Goal: Use online tool/utility: Utilize a website feature to perform a specific function

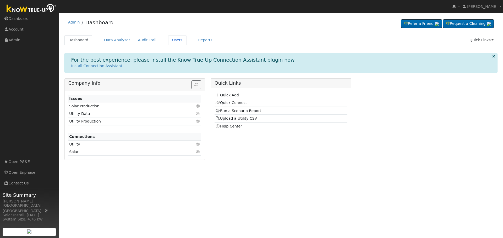
click at [168, 41] on link "Users" at bounding box center [177, 40] width 18 height 10
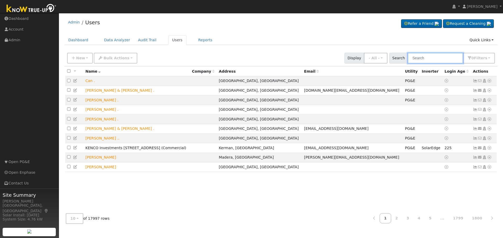
click at [431, 57] on input "text" at bounding box center [434, 58] width 55 height 11
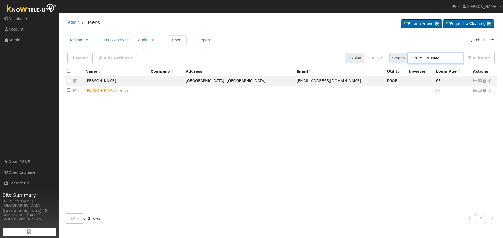
type input "[PERSON_NAME]"
click at [490, 92] on icon at bounding box center [489, 91] width 5 height 4
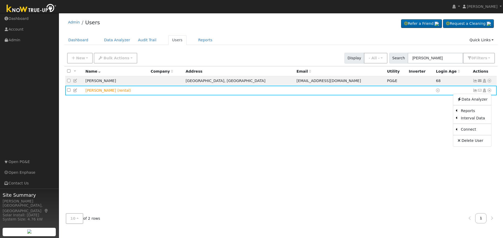
click at [75, 92] on icon at bounding box center [75, 91] width 5 height 4
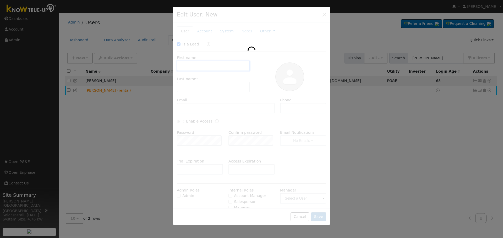
checkbox input "true"
type input "[PERSON_NAME]"
type input "[PERSON_NAME] (rental)"
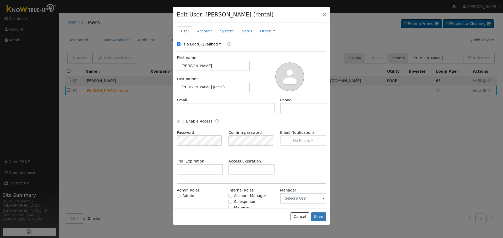
click at [206, 32] on link "Account" at bounding box center [204, 31] width 23 height 10
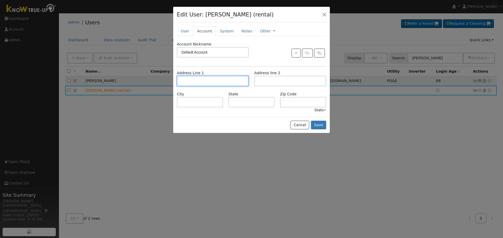
click at [203, 81] on input "text" at bounding box center [213, 81] width 72 height 10
paste input "1410 N. Redington Ave Clovis, Ca 93619"
type input "1410 North Redington Avenue"
type input "Clovis"
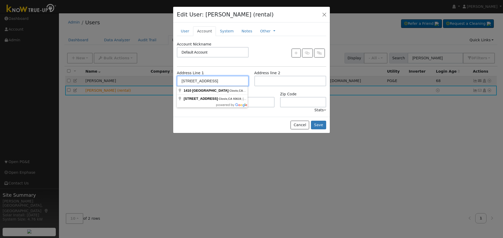
type input "CA"
type input "93619"
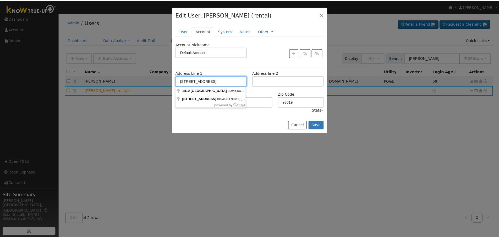
scroll to position [0, 0]
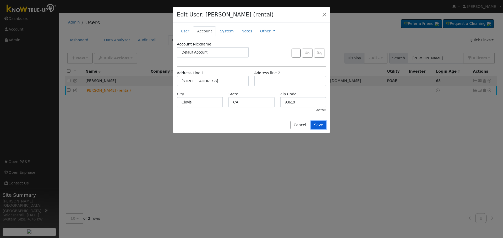
click at [323, 126] on button "Save" at bounding box center [318, 125] width 15 height 9
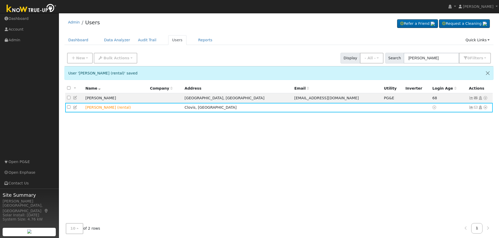
click at [485, 108] on icon at bounding box center [485, 108] width 5 height 4
click at [0, 0] on link "Scenario" at bounding box center [0, 0] width 0 height 0
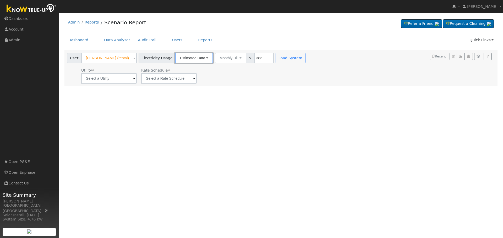
click at [196, 57] on button "Estimated Data" at bounding box center [194, 58] width 38 height 10
click at [195, 77] on link "Estimated Data" at bounding box center [193, 77] width 37 height 7
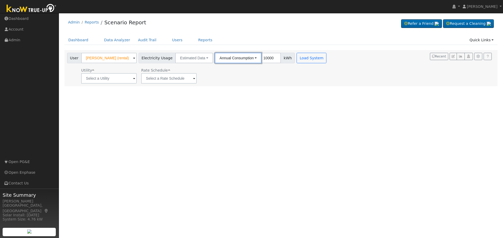
click at [226, 58] on button "Annual Consumption" at bounding box center [238, 58] width 47 height 10
click at [262, 57] on input "10000" at bounding box center [271, 58] width 20 height 10
type input "16000"
click at [293, 95] on div "User Profile First name Last name Email Email Notifications No Emails No Emails…" at bounding box center [281, 125] width 444 height 225
click at [127, 78] on input "text" at bounding box center [108, 78] width 55 height 10
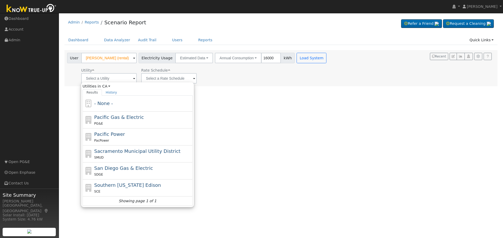
click at [115, 120] on span "Pacific Gas & Electric" at bounding box center [118, 117] width 49 height 5
type input "Pacific Gas & Electric"
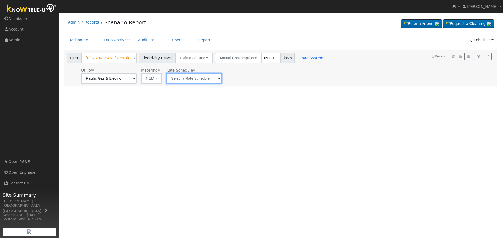
click at [202, 75] on input "text" at bounding box center [193, 78] width 55 height 10
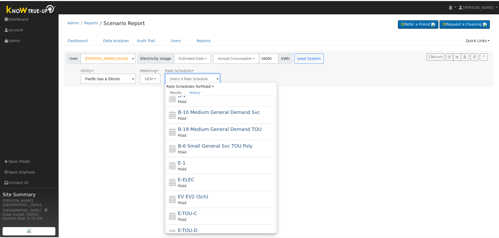
scroll to position [74, 0]
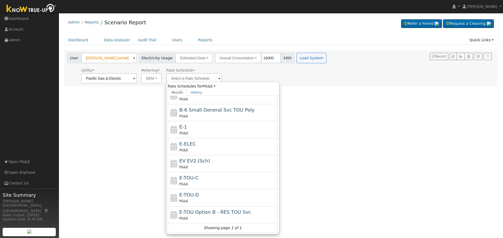
click at [201, 199] on div "PG&E" at bounding box center [227, 201] width 97 height 5
type input "E-TOU-D"
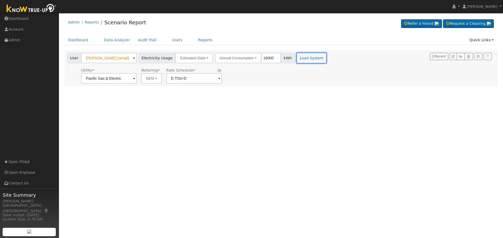
click at [309, 56] on button "Load System" at bounding box center [311, 58] width 30 height 10
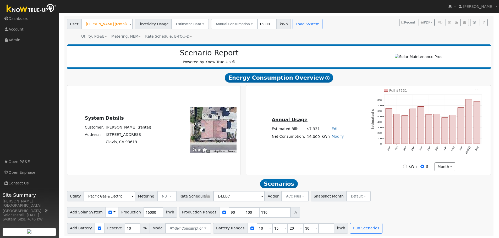
scroll to position [37, 0]
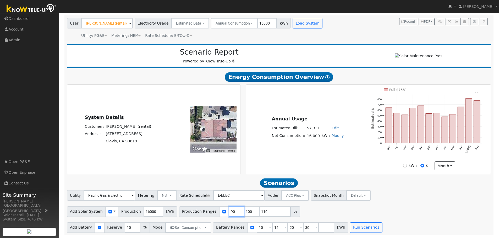
click at [229, 210] on input "90" at bounding box center [237, 212] width 16 height 10
type input "100"
type input "110"
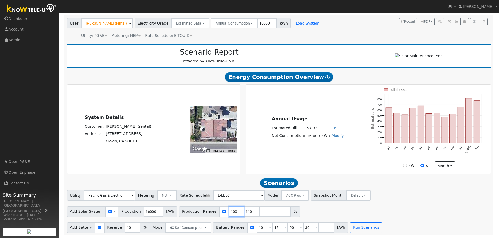
click at [229, 210] on input "100" at bounding box center [237, 212] width 16 height 10
type input "110"
click at [229, 210] on input "110" at bounding box center [237, 212] width 16 height 10
click at [229, 210] on input "number" at bounding box center [237, 212] width 16 height 10
type input "94"
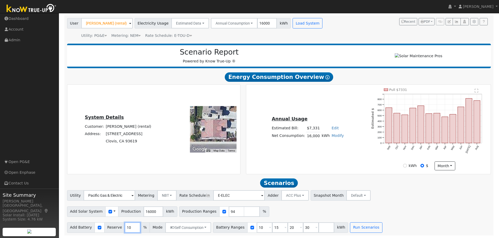
click at [125, 226] on input "10" at bounding box center [133, 228] width 16 height 10
type input "0"
click at [257, 229] on input "10" at bounding box center [265, 228] width 16 height 10
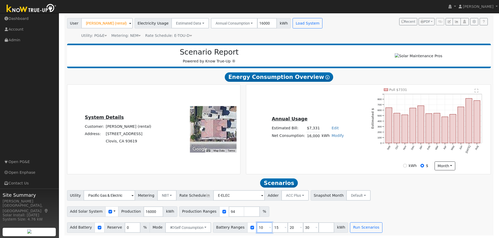
click at [257, 229] on input "10" at bounding box center [265, 228] width 16 height 10
click at [257, 229] on input "0" at bounding box center [265, 228] width 16 height 10
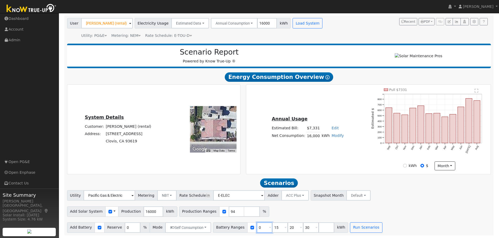
type input "15"
type input "20"
type input "30"
type input "20"
type input "30"
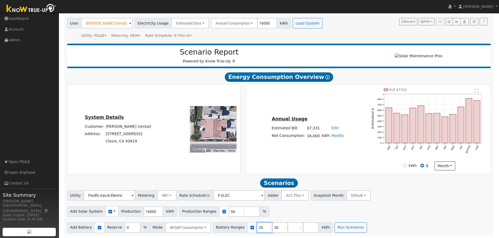
click at [257, 229] on input "20" at bounding box center [265, 228] width 16 height 10
type input "30"
click at [257, 229] on input "30" at bounding box center [265, 228] width 16 height 10
click at [257, 229] on input "number" at bounding box center [265, 228] width 16 height 10
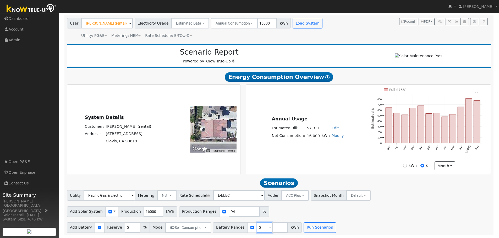
type input "0"
click at [371, 225] on div "Add Battery Reserve 0 % Mode Self Consumption Self Consumption Peak Savings ACC…" at bounding box center [279, 227] width 426 height 12
click at [313, 229] on button "Run Scenarios" at bounding box center [319, 228] width 32 height 10
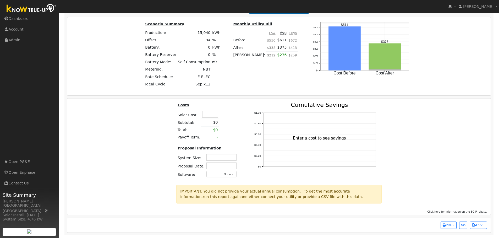
scroll to position [419, 0]
click at [211, 115] on input "text" at bounding box center [210, 114] width 16 height 7
type input "$34,500"
click at [233, 118] on table "Costs Solar Cost: $34,500 Subtotal: $0 Total: $0 Payoff Term: -" at bounding box center [208, 121] width 63 height 39
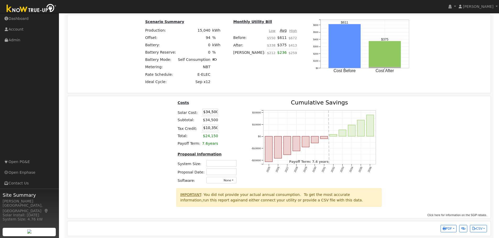
click at [220, 163] on input "text" at bounding box center [221, 163] width 30 height 7
type input "10.25"
click at [224, 174] on input "text" at bounding box center [221, 172] width 30 height 7
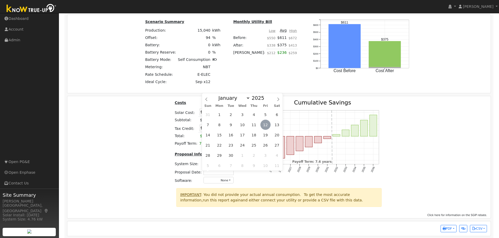
click at [266, 126] on span "12" at bounding box center [265, 125] width 10 height 10
type input "[DATE]"
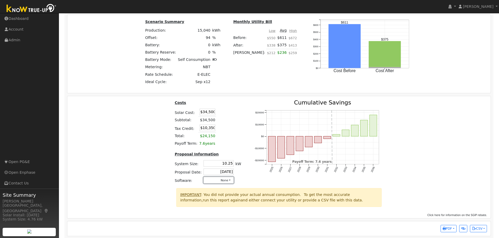
click at [215, 183] on button "None" at bounding box center [218, 180] width 30 height 7
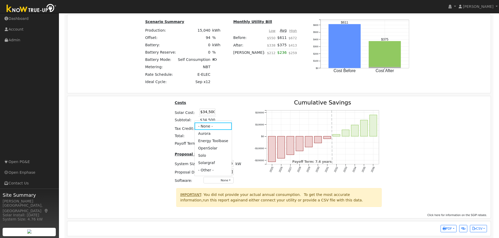
click at [209, 136] on link "Aurora" at bounding box center [212, 133] width 37 height 7
drag, startPoint x: 427, startPoint y: 132, endPoint x: 421, endPoint y: 153, distance: 21.9
click at [428, 132] on div "Costs Solar Cost: $34,500 Subtotal: $34,500 Tax Credit: $10,350 Total: $24,150 …" at bounding box center [278, 144] width 427 height 88
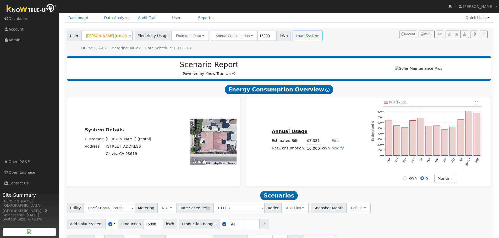
scroll to position [0, 0]
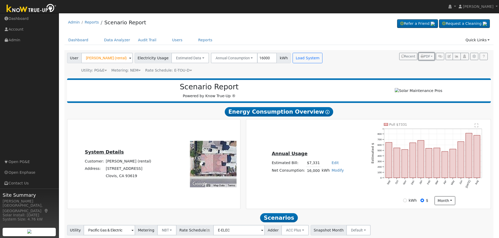
click at [429, 55] on span "PDF" at bounding box center [424, 57] width 9 height 4
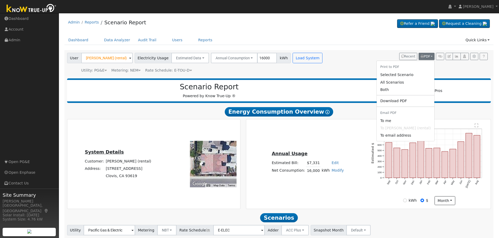
click at [391, 91] on link "Both" at bounding box center [405, 89] width 58 height 7
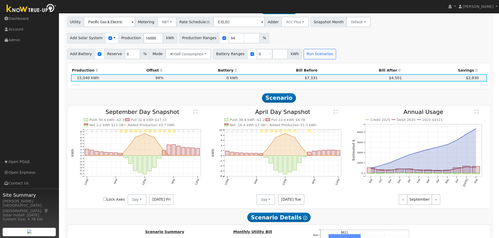
scroll to position [183, 0]
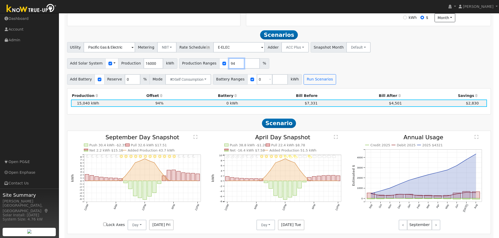
click at [229, 65] on input "94" at bounding box center [237, 63] width 16 height 10
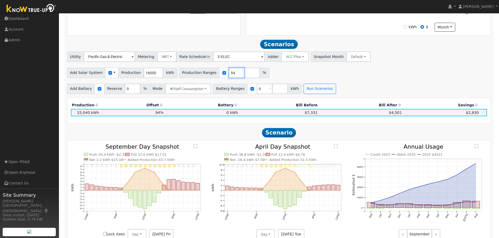
scroll to position [105, 0]
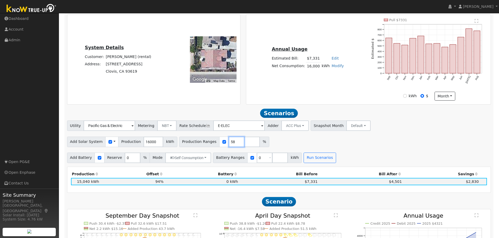
type input "58"
click at [257, 160] on input "0" at bounding box center [265, 158] width 16 height 10
type input "13.5"
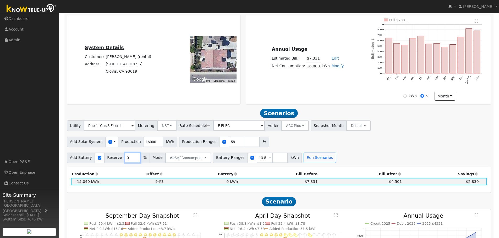
click at [125, 162] on input "0" at bounding box center [133, 158] width 16 height 10
type input "20"
click at [312, 163] on button "Run Scenarios" at bounding box center [319, 158] width 32 height 10
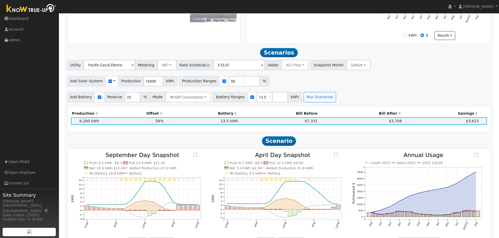
scroll to position [137, 0]
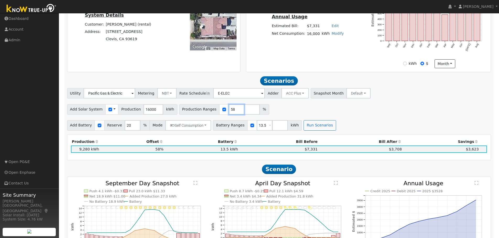
click at [229, 111] on input "58" at bounding box center [237, 109] width 16 height 10
type input "65"
click at [309, 127] on button "Run Scenarios" at bounding box center [319, 125] width 32 height 10
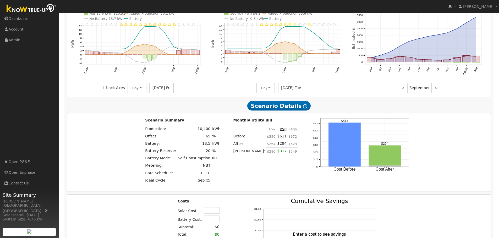
scroll to position [425, 0]
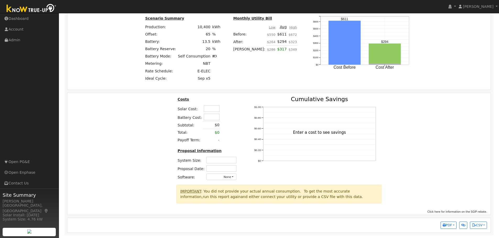
click at [205, 117] on input "text" at bounding box center [212, 117] width 16 height 7
type input "$16,500"
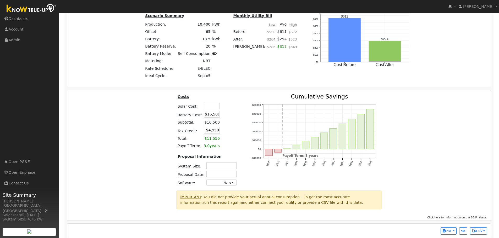
click at [230, 102] on th at bounding box center [234, 98] width 9 height 8
click at [211, 108] on input "text" at bounding box center [212, 106] width 16 height 7
type input "$22,400"
type input "$11,670"
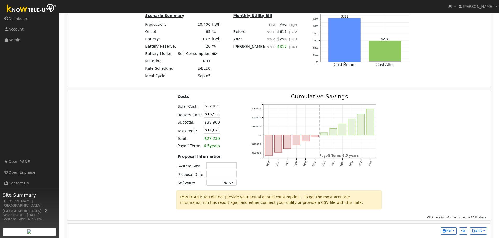
click at [236, 102] on th at bounding box center [234, 98] width 9 height 8
click at [218, 168] on input "text" at bounding box center [221, 166] width 30 height 7
type input "7.38"
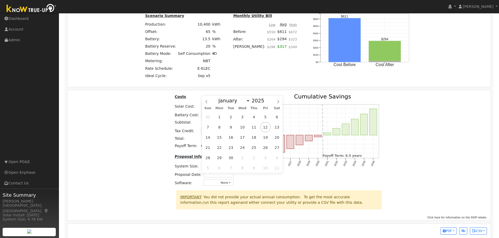
click at [212, 175] on input "text" at bounding box center [218, 174] width 30 height 7
click at [268, 126] on span "12" at bounding box center [265, 127] width 10 height 10
type input "[DATE]"
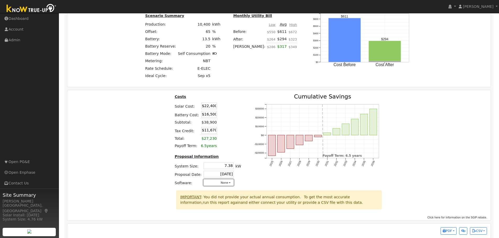
click at [217, 185] on button "None" at bounding box center [218, 183] width 30 height 7
click at [211, 138] on link "Aurora" at bounding box center [212, 136] width 37 height 7
click at [432, 148] on div "Costs Solar Cost: $22,400 Battery Cost: $16,500 Subtotal: $38,900 Tax Credit: $…" at bounding box center [278, 142] width 427 height 97
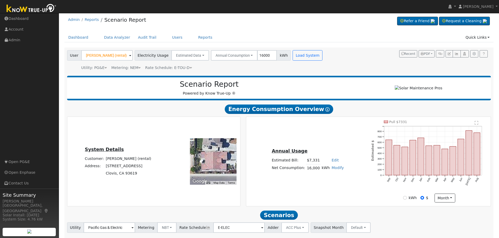
scroll to position [0, 0]
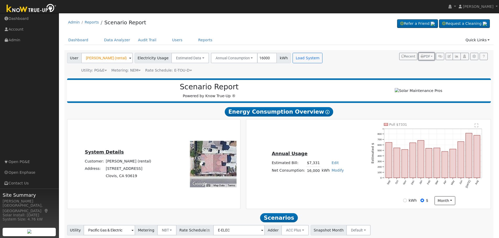
click at [428, 57] on span "PDF" at bounding box center [424, 57] width 9 height 4
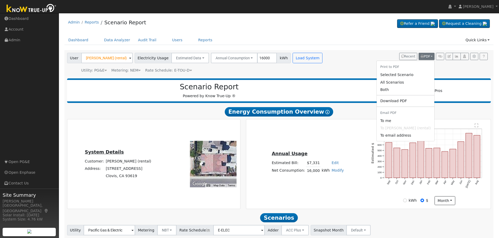
click at [408, 90] on link "Both" at bounding box center [405, 89] width 58 height 7
